Goal: Information Seeking & Learning: Learn about a topic

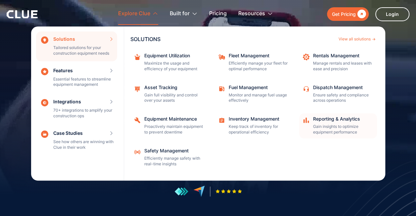
click at [340, 120] on div "Reporting & Analytics" at bounding box center [343, 118] width 60 height 5
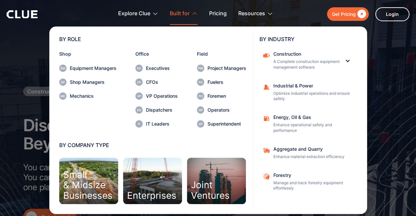
click at [158, 64] on div "Office Executives CFOs VP Operations Dispatchers IT Leaders" at bounding box center [156, 90] width 42 height 76
click at [161, 68] on div "Executives" at bounding box center [162, 68] width 32 height 5
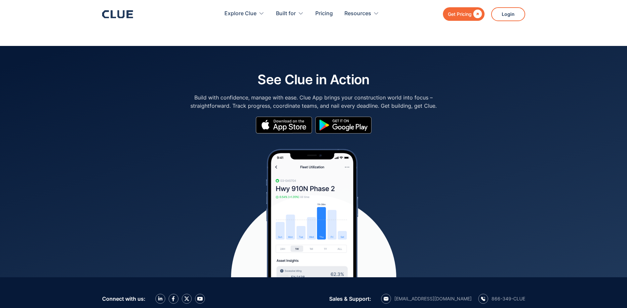
scroll to position [2986, 0]
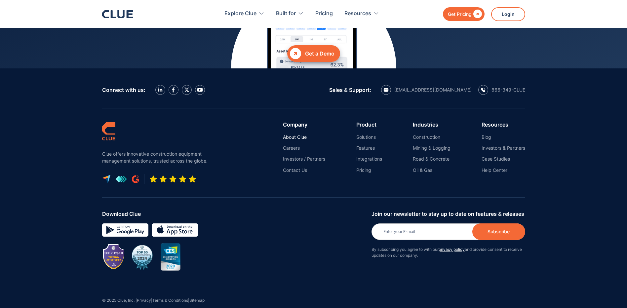
click at [294, 134] on link "About Clue" at bounding box center [304, 137] width 42 height 6
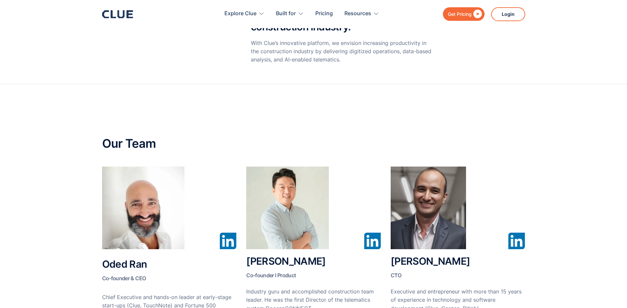
scroll to position [308, 0]
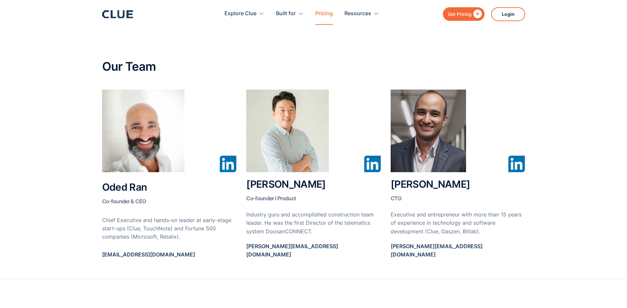
click at [323, 11] on link "Pricing" at bounding box center [324, 13] width 18 height 21
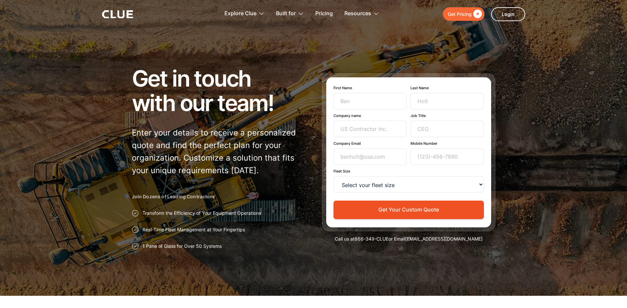
click at [115, 11] on icon at bounding box center [117, 14] width 31 height 8
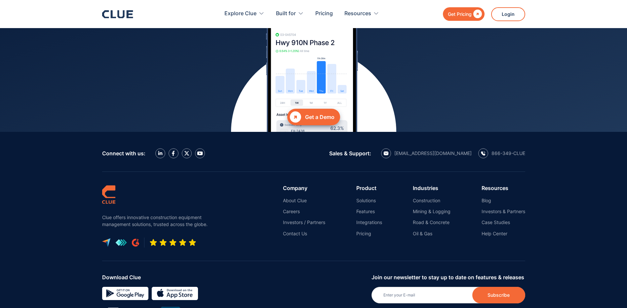
scroll to position [2909, 0]
